Goal: Download file/media

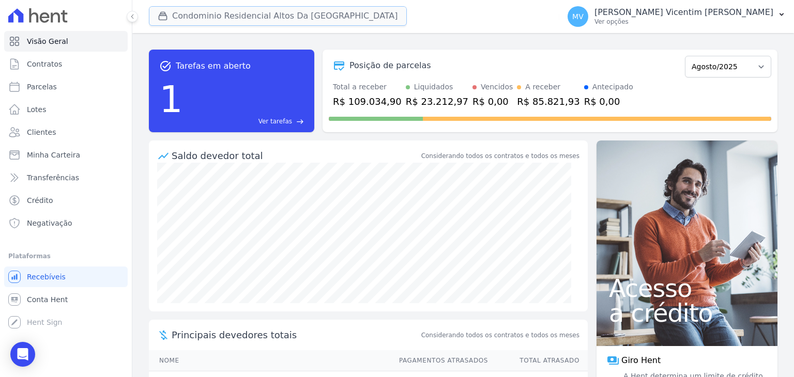
click at [177, 13] on button "Condominio Residencial Altos Da [GEOGRAPHIC_DATA]" at bounding box center [278, 16] width 258 height 20
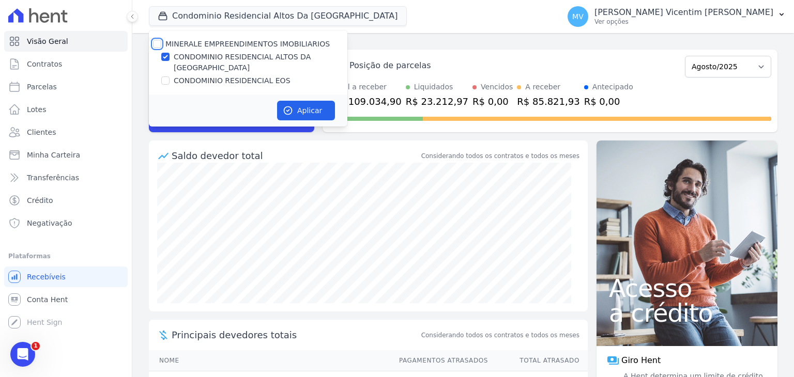
click at [155, 44] on input "MINERALE EMPREENDIMENTOS IMOBILIARIOS" at bounding box center [157, 44] width 8 height 8
checkbox input "true"
click at [155, 44] on input "MINERALE EMPREENDIMENTOS IMOBILIARIOS" at bounding box center [157, 44] width 8 height 8
checkbox input "false"
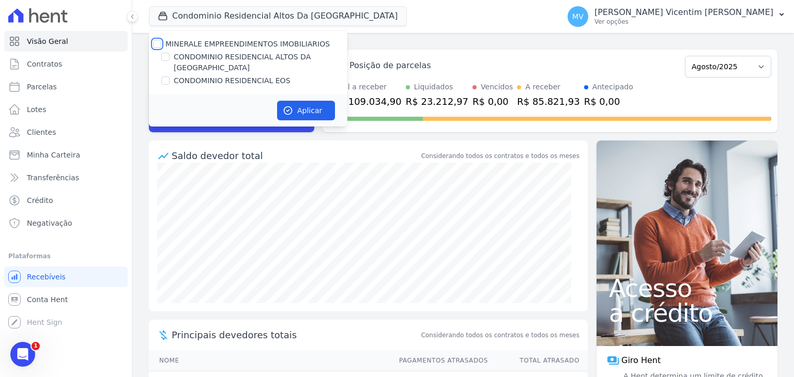
checkbox input "false"
click at [162, 77] on input "CONDOMINIO RESIDENCIAL EOS" at bounding box center [165, 81] width 8 height 8
checkbox input "true"
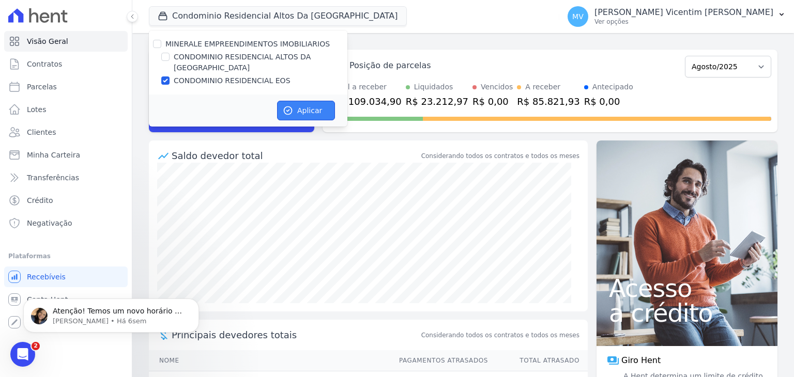
click at [291, 107] on icon "button" at bounding box center [288, 111] width 8 height 8
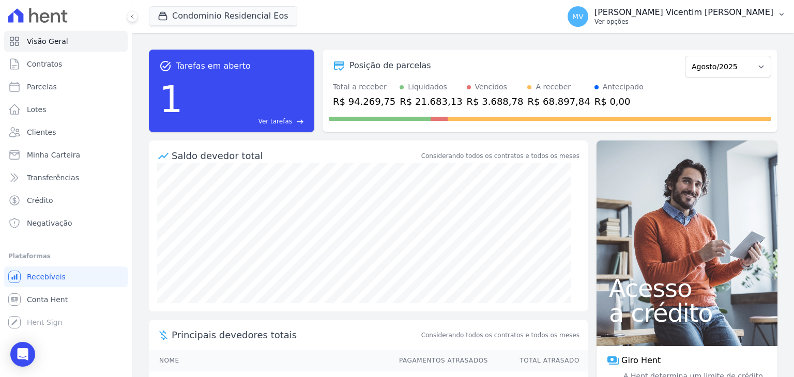
click at [684, 7] on p "[PERSON_NAME] Vicentim [PERSON_NAME]" at bounding box center [683, 12] width 179 height 10
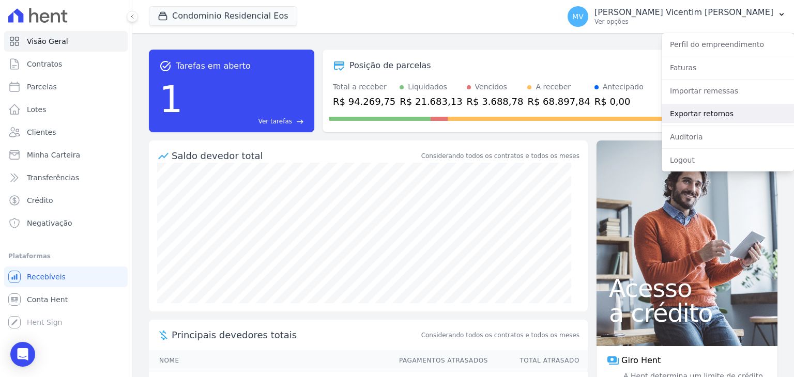
click at [705, 114] on link "Exportar retornos" at bounding box center [728, 113] width 132 height 19
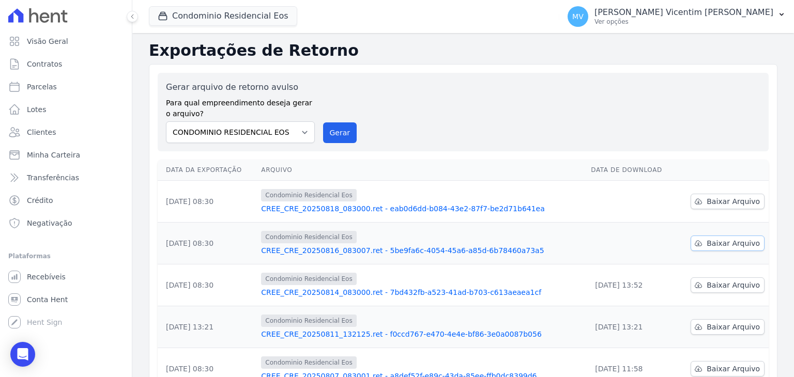
click at [715, 244] on span "Baixar Arquivo" at bounding box center [733, 243] width 53 height 10
click at [711, 203] on span "Baixar Arquivo" at bounding box center [733, 201] width 53 height 10
click at [261, 19] on button "Condominio Residencial Eos" at bounding box center [223, 16] width 148 height 20
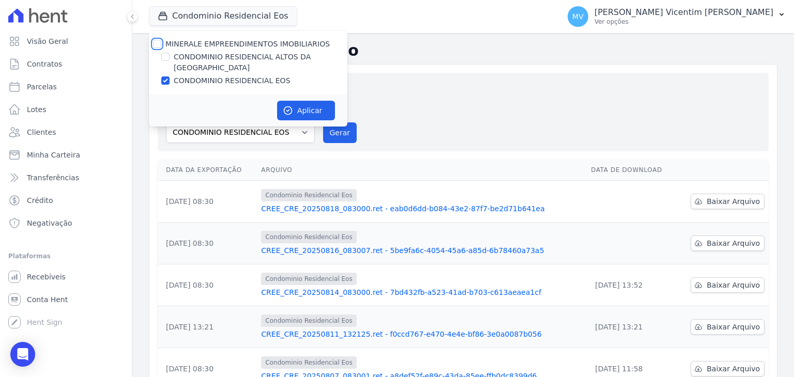
click at [155, 41] on input "MINERALE EMPREENDIMENTOS IMOBILIARIOS" at bounding box center [157, 44] width 8 height 8
checkbox input "true"
click at [155, 41] on input "MINERALE EMPREENDIMENTOS IMOBILIARIOS" at bounding box center [157, 44] width 8 height 8
checkbox input "false"
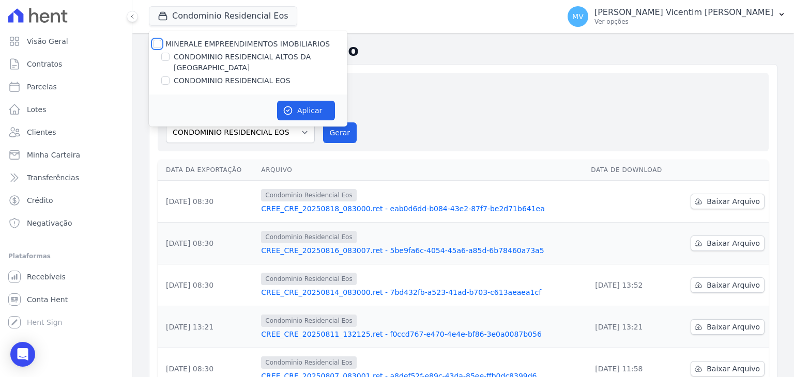
checkbox input "false"
click at [164, 56] on input "CONDOMINIO RESIDENCIAL ALTOS DA [GEOGRAPHIC_DATA]" at bounding box center [165, 57] width 8 height 8
checkbox input "true"
click at [291, 101] on button "Aplicar" at bounding box center [306, 111] width 58 height 20
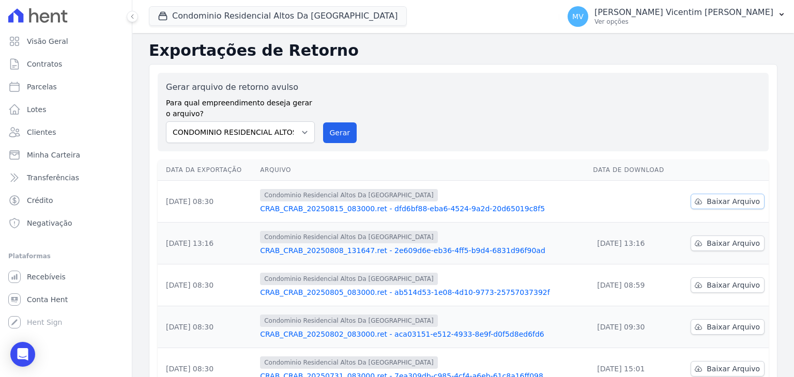
click at [754, 202] on link "Baixar Arquivo" at bounding box center [728, 202] width 74 height 16
